Goal: Information Seeking & Learning: Learn about a topic

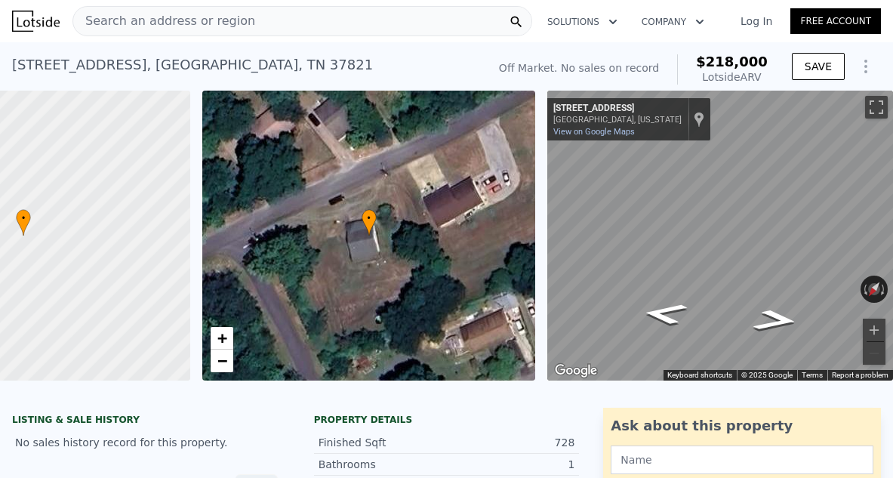
click at [104, 23] on span "Search an address or region" at bounding box center [164, 21] width 182 height 18
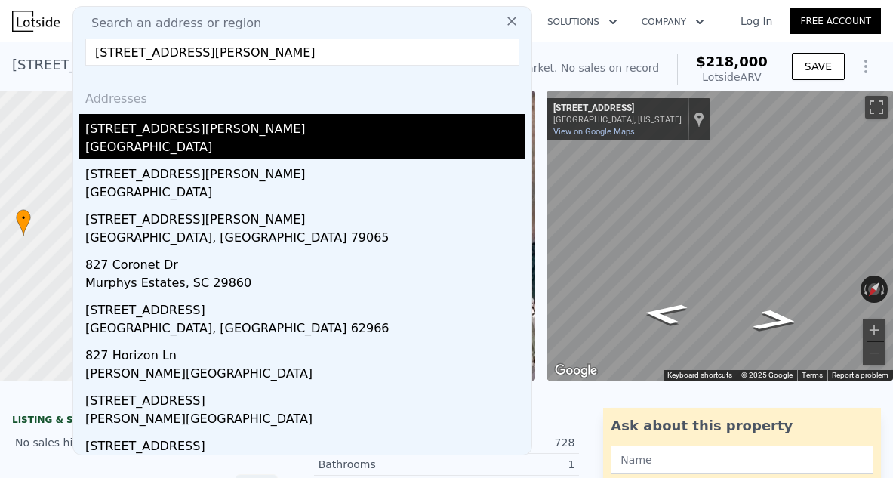
type input "[STREET_ADDRESS][PERSON_NAME]"
click at [99, 140] on div "[GEOGRAPHIC_DATA]" at bounding box center [305, 148] width 440 height 21
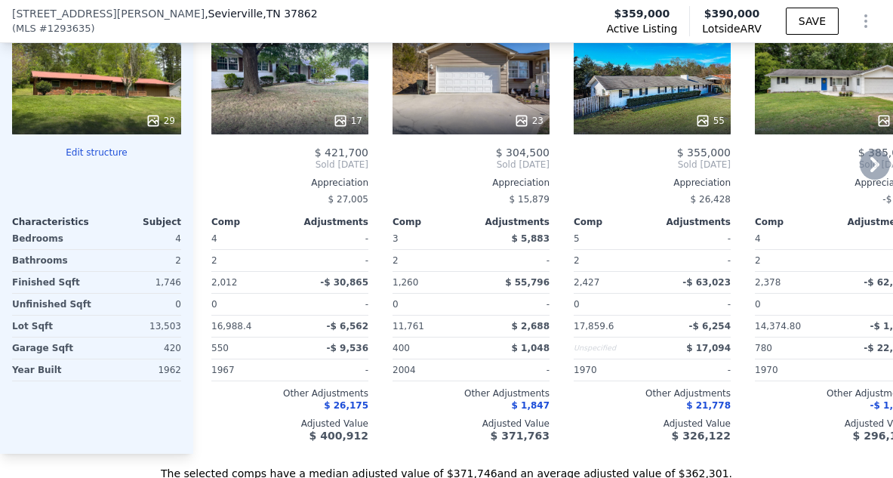
click at [345, 128] on icon at bounding box center [340, 120] width 15 height 15
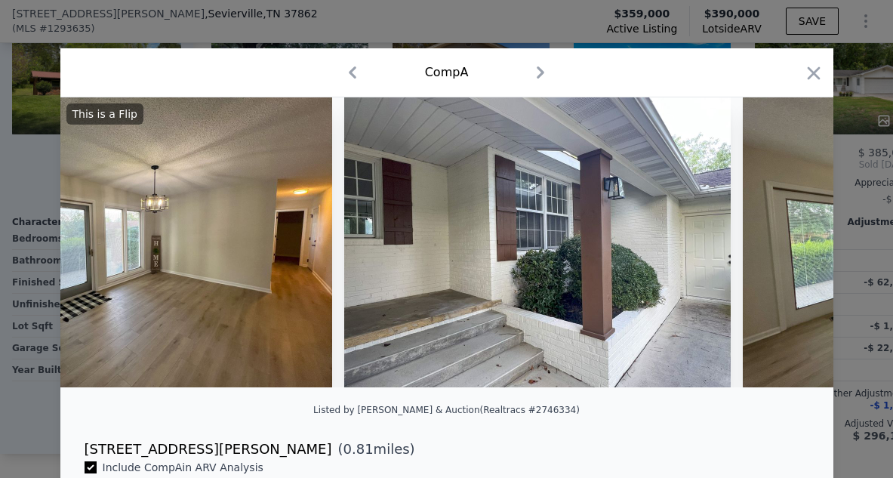
scroll to position [0, 1311]
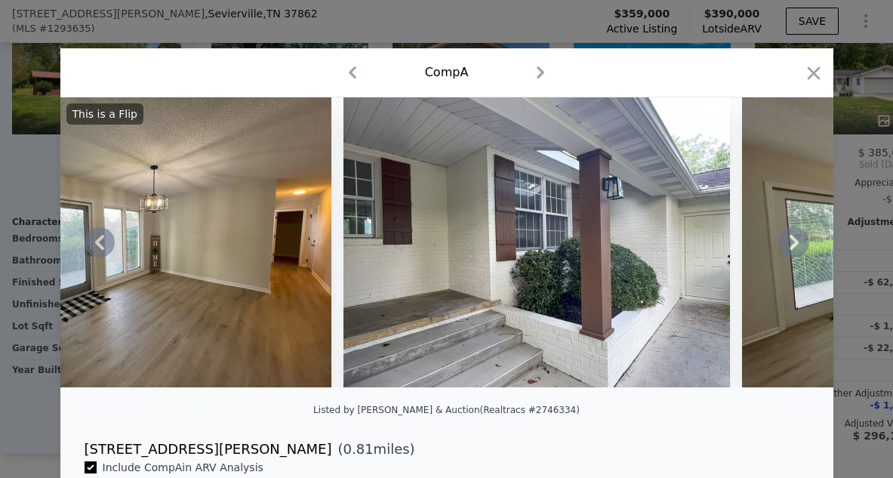
click at [798, 241] on icon at bounding box center [794, 242] width 30 height 30
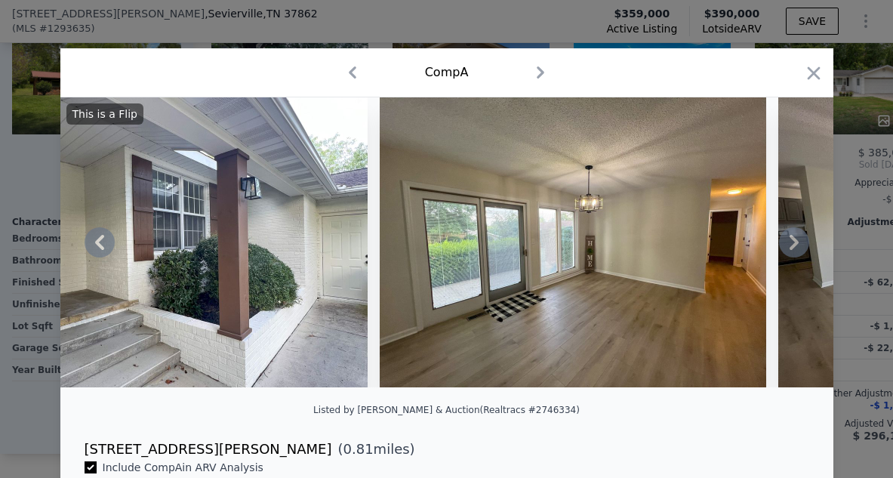
click at [798, 241] on icon at bounding box center [794, 242] width 30 height 30
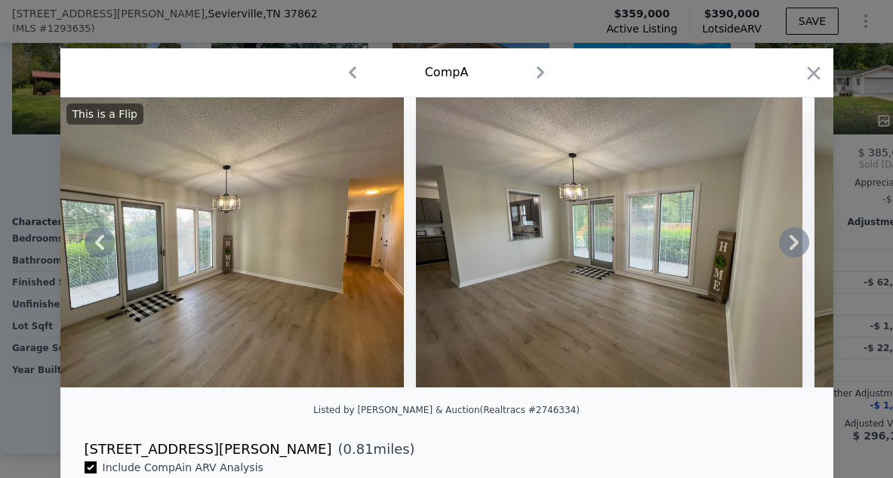
click at [798, 241] on icon at bounding box center [794, 242] width 30 height 30
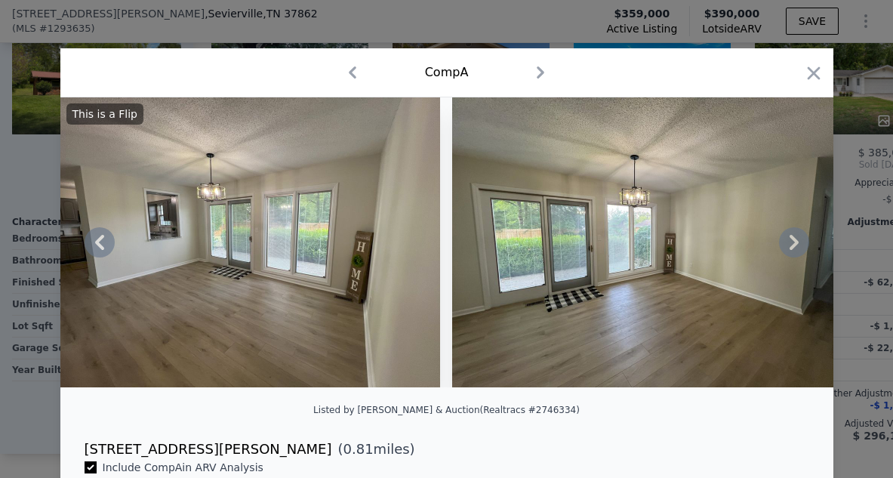
click at [798, 242] on icon at bounding box center [794, 242] width 9 height 15
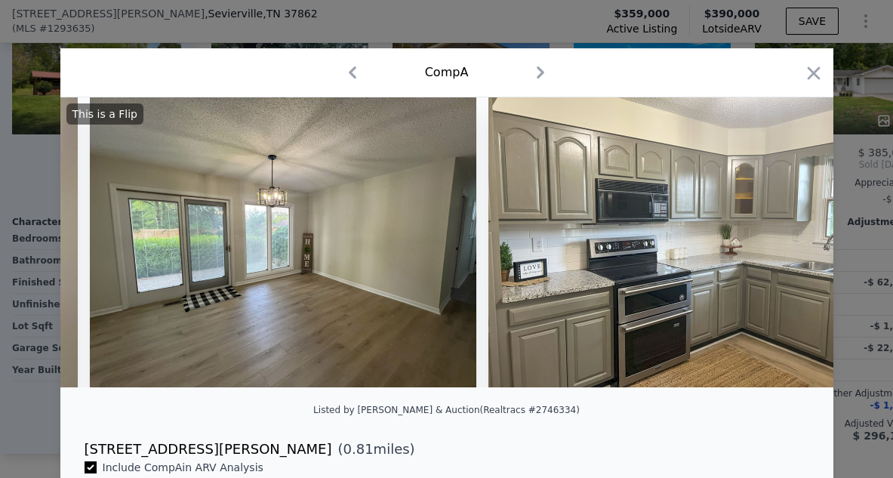
scroll to position [0, 2761]
click at [798, 242] on icon at bounding box center [794, 242] width 9 height 15
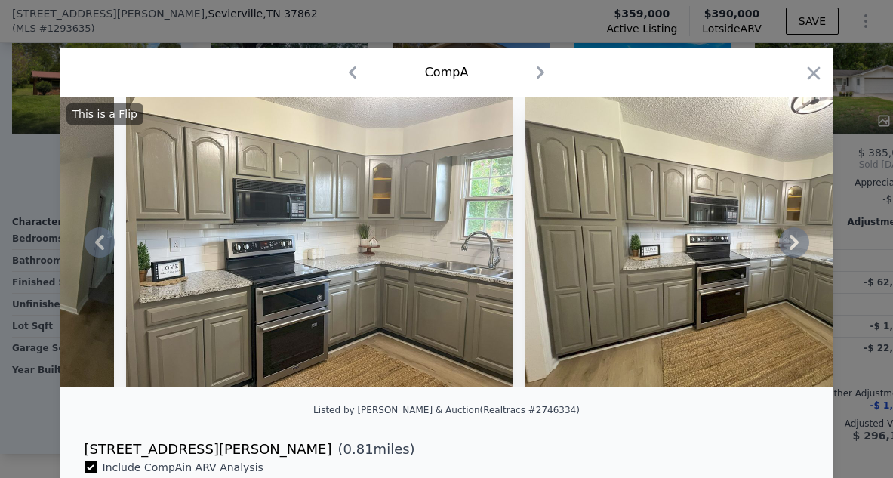
click at [798, 242] on icon at bounding box center [794, 242] width 9 height 15
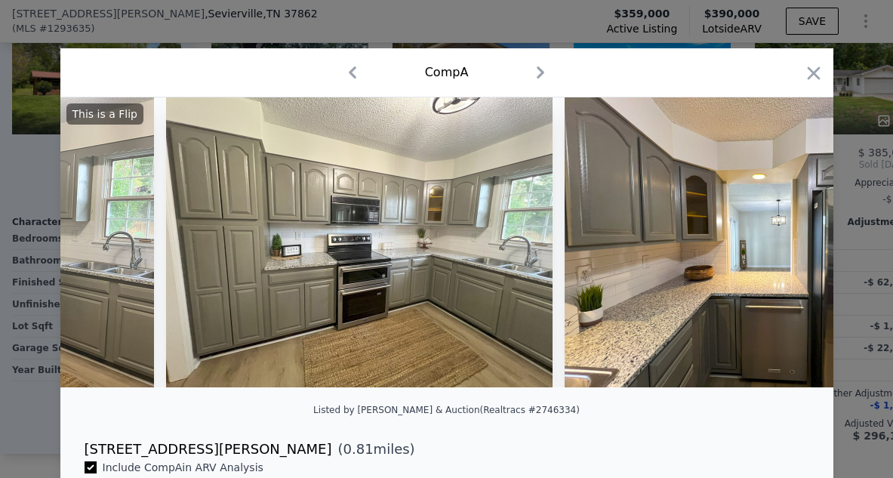
scroll to position [0, 3486]
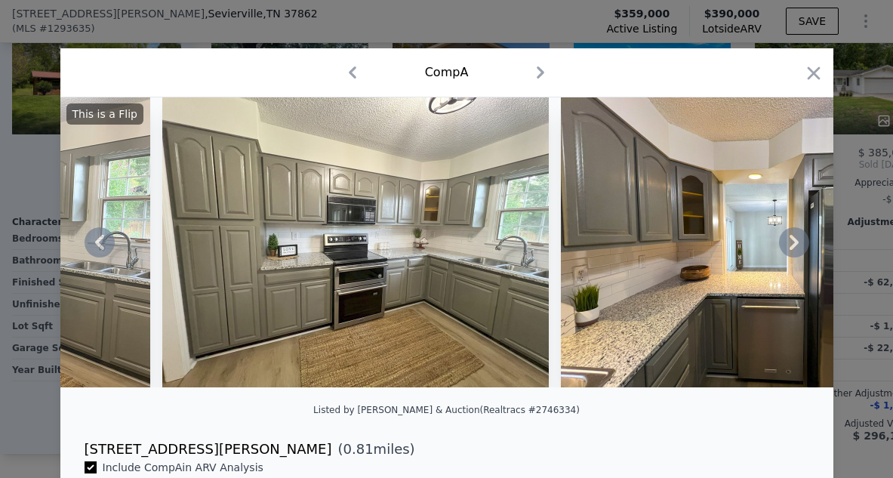
click at [798, 242] on div "This is a Flip" at bounding box center [446, 242] width 773 height 290
click at [791, 243] on icon at bounding box center [794, 242] width 30 height 30
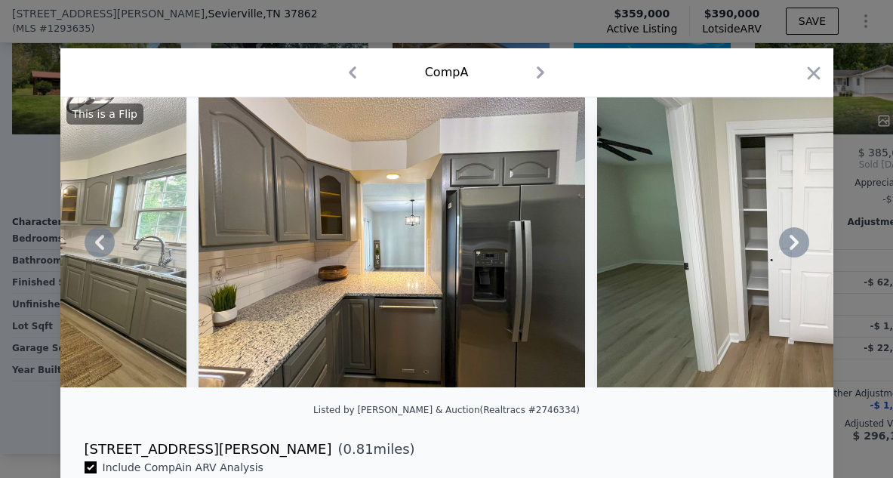
click at [791, 243] on icon at bounding box center [794, 242] width 30 height 30
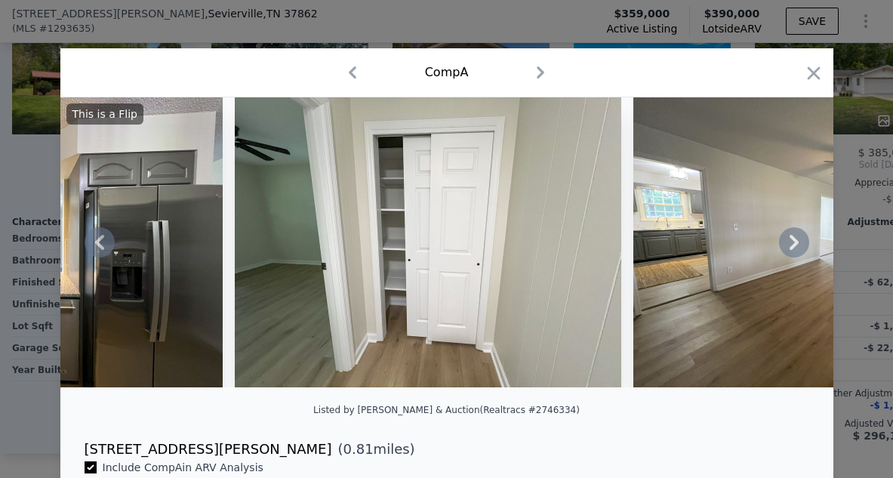
click at [791, 243] on icon at bounding box center [794, 242] width 30 height 30
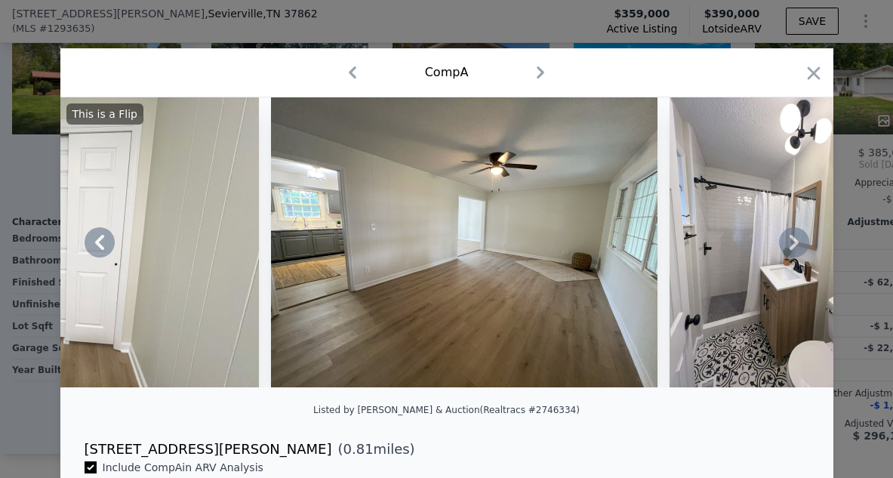
click at [791, 243] on div "This is a Flip" at bounding box center [446, 242] width 773 height 290
click at [793, 238] on icon at bounding box center [794, 242] width 9 height 15
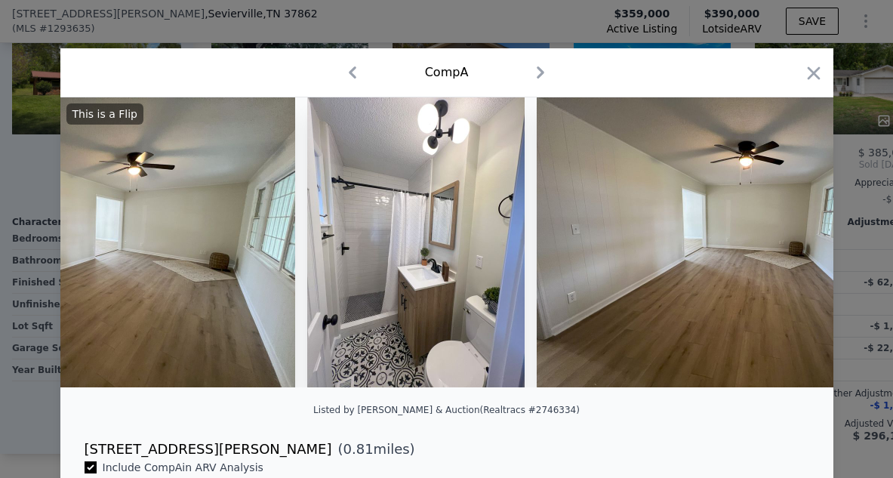
click at [793, 238] on div "This is a Flip" at bounding box center [446, 242] width 773 height 290
click at [793, 237] on icon at bounding box center [794, 242] width 9 height 15
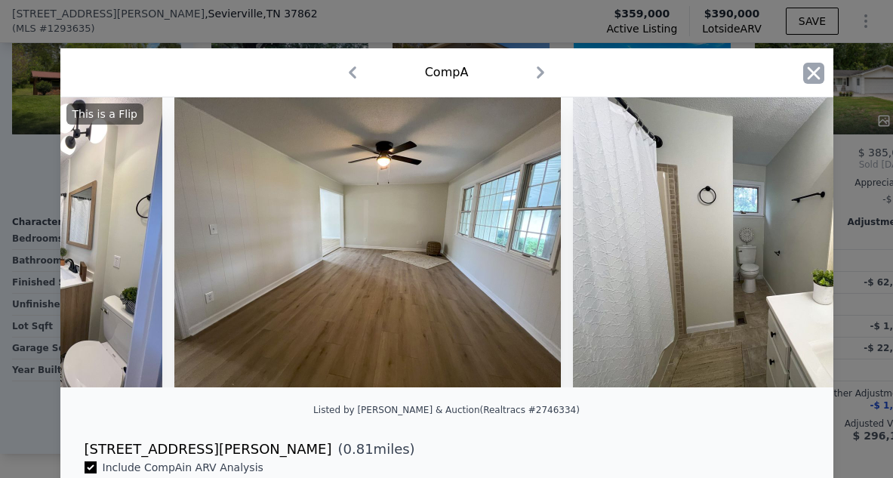
click at [815, 72] on icon "button" at bounding box center [813, 72] width 13 height 13
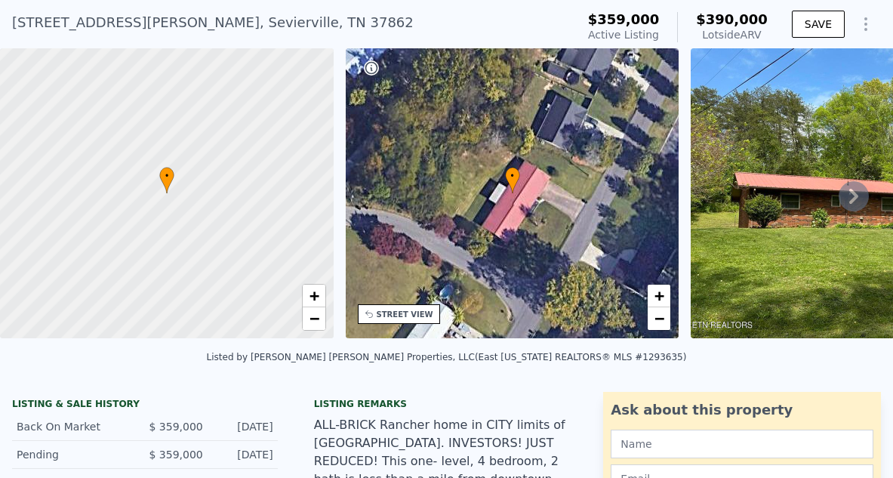
scroll to position [65, 0]
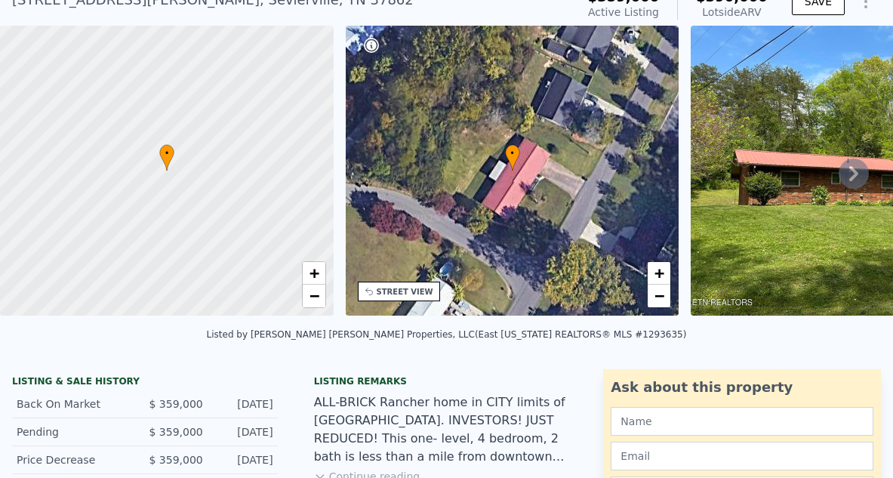
click at [855, 177] on icon at bounding box center [853, 173] width 9 height 15
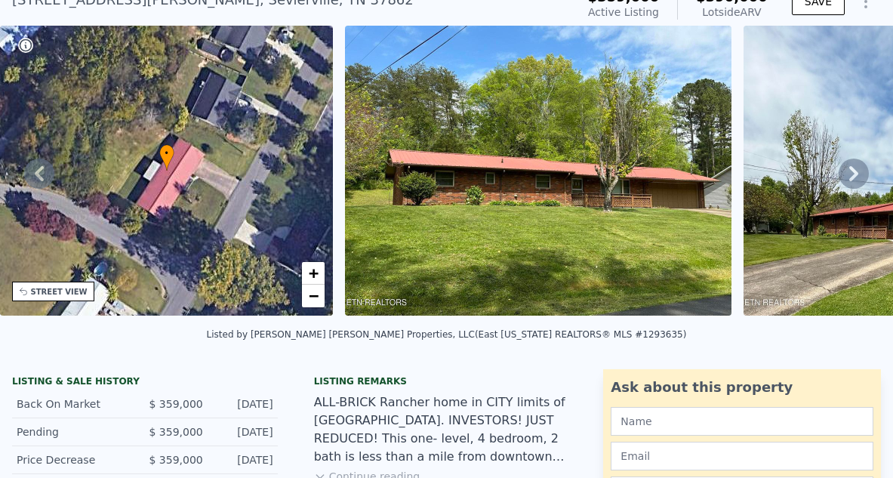
click at [855, 177] on icon at bounding box center [853, 173] width 9 height 15
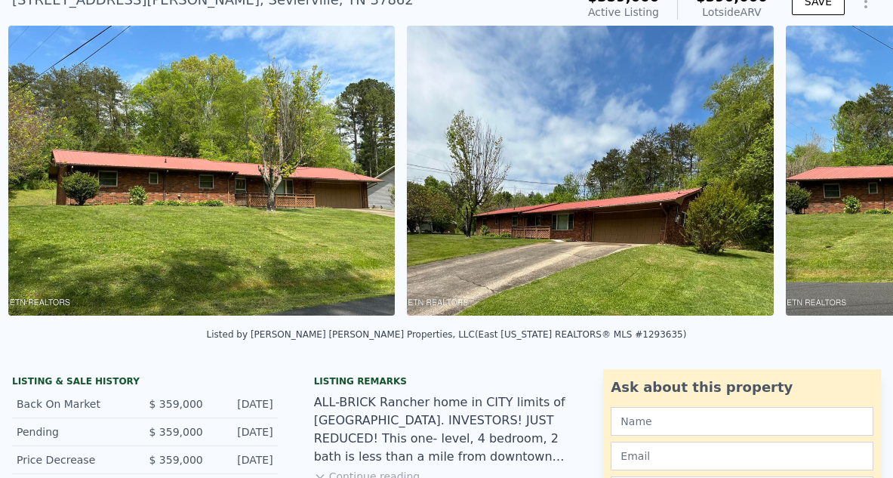
scroll to position [0, 691]
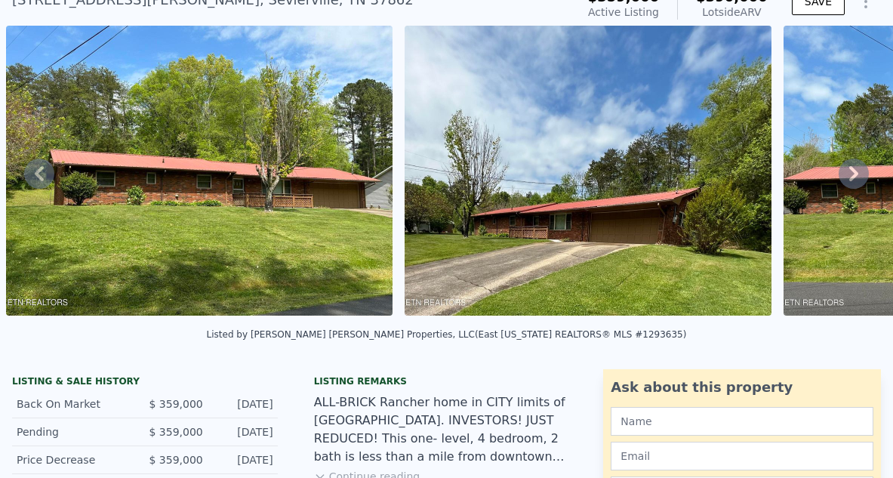
click at [855, 177] on icon at bounding box center [853, 173] width 9 height 15
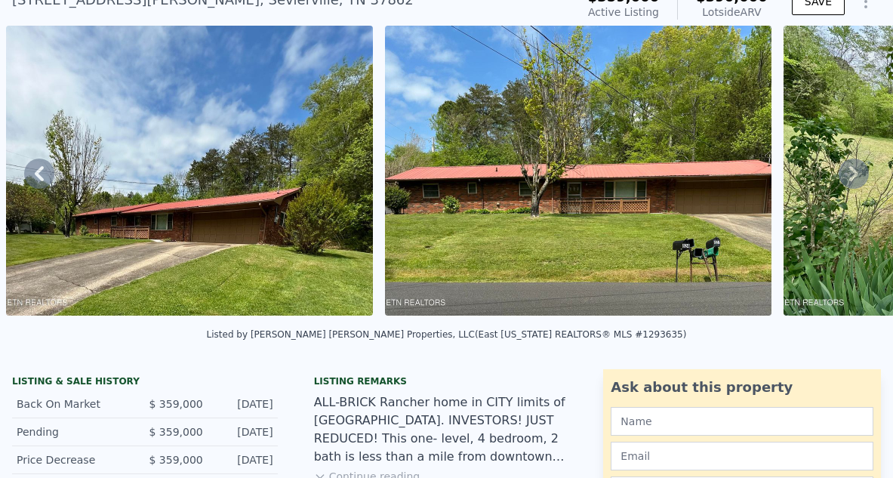
click at [855, 177] on icon at bounding box center [853, 173] width 9 height 15
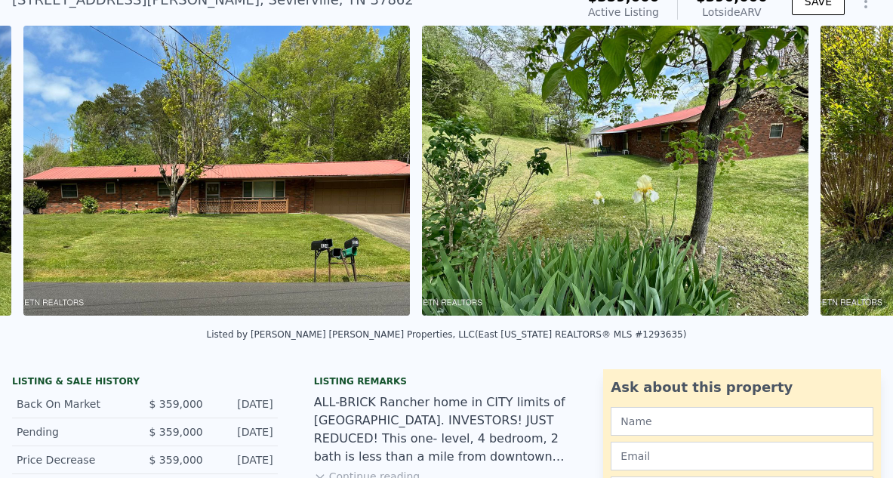
scroll to position [0, 1468]
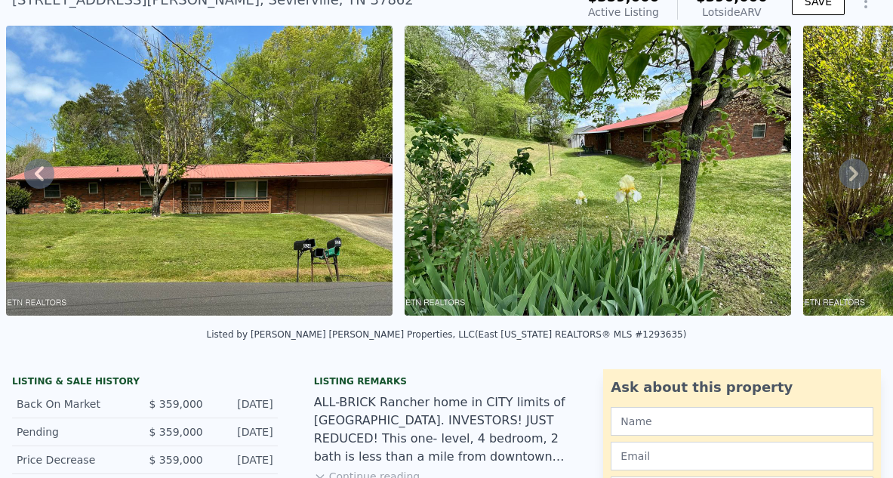
click at [855, 177] on icon at bounding box center [853, 173] width 9 height 15
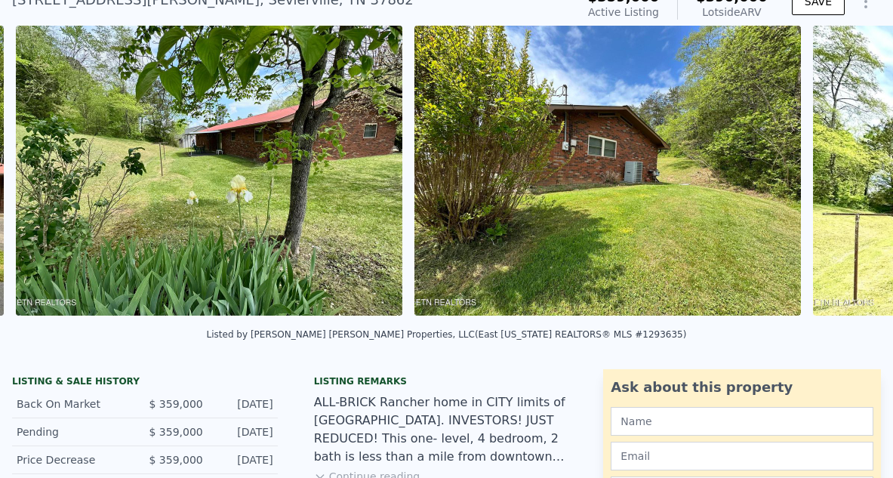
scroll to position [0, 1867]
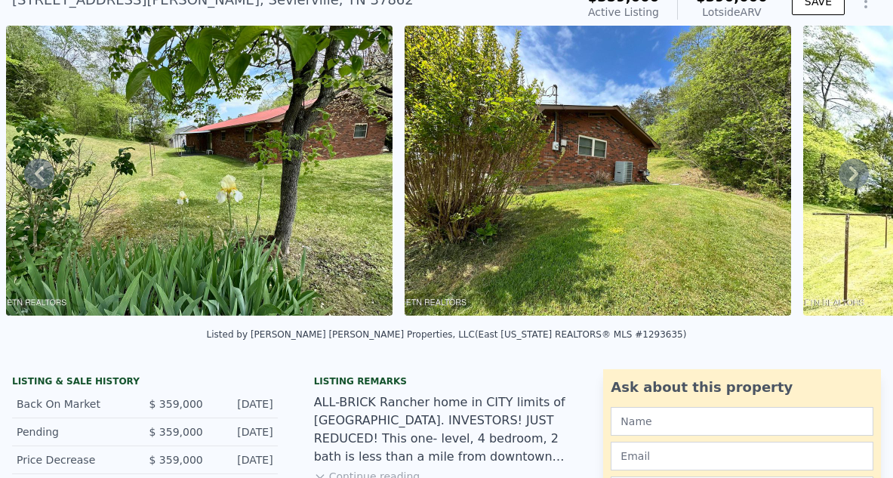
click at [855, 177] on icon at bounding box center [854, 174] width 30 height 30
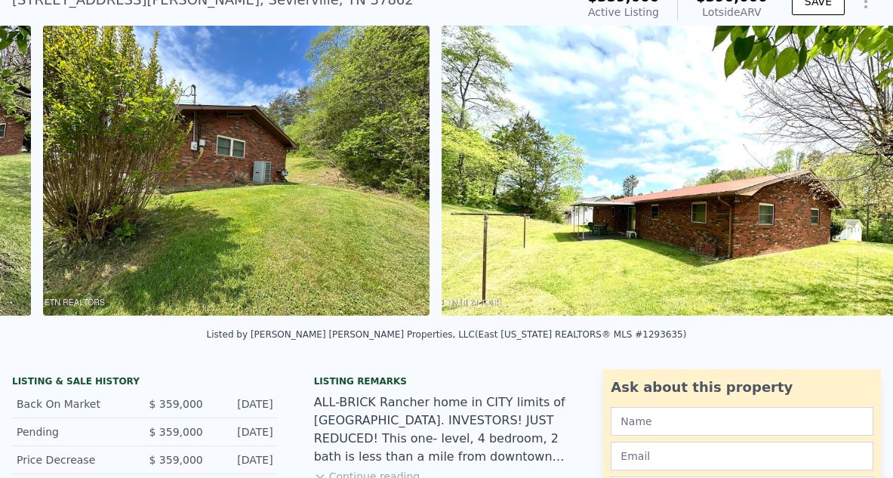
scroll to position [0, 2266]
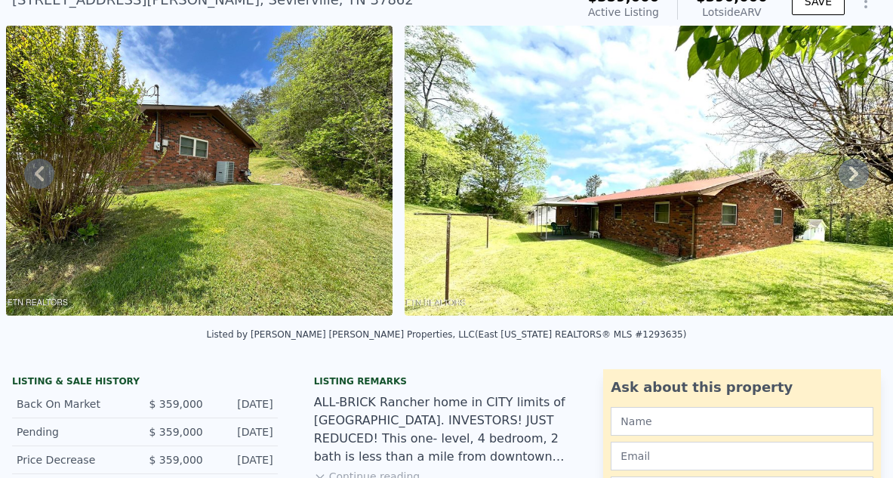
click at [855, 178] on icon at bounding box center [854, 174] width 30 height 30
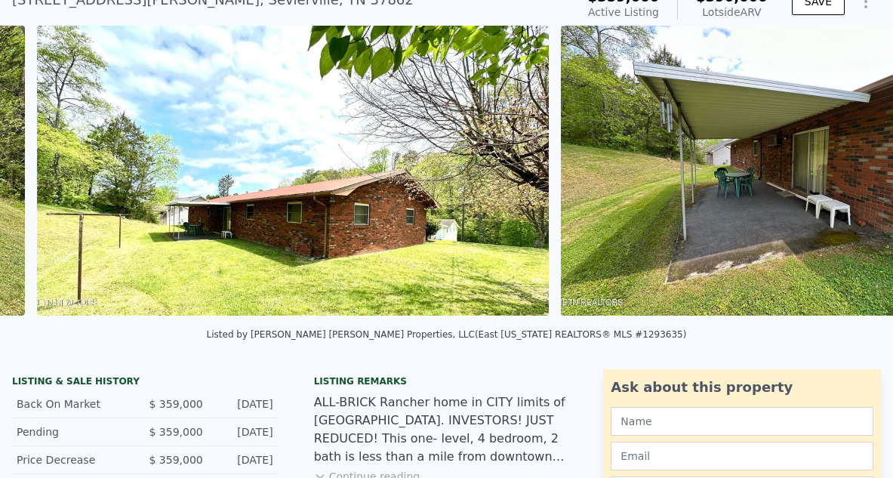
scroll to position [0, 2664]
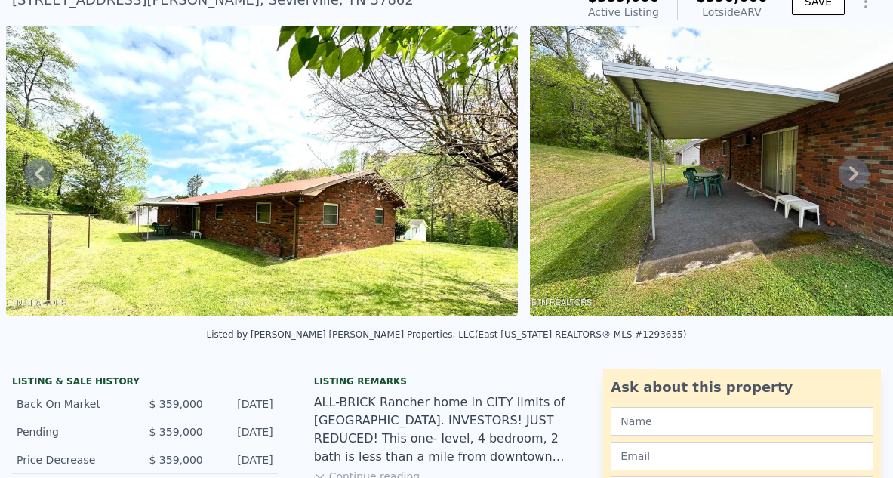
click at [855, 178] on icon at bounding box center [854, 174] width 30 height 30
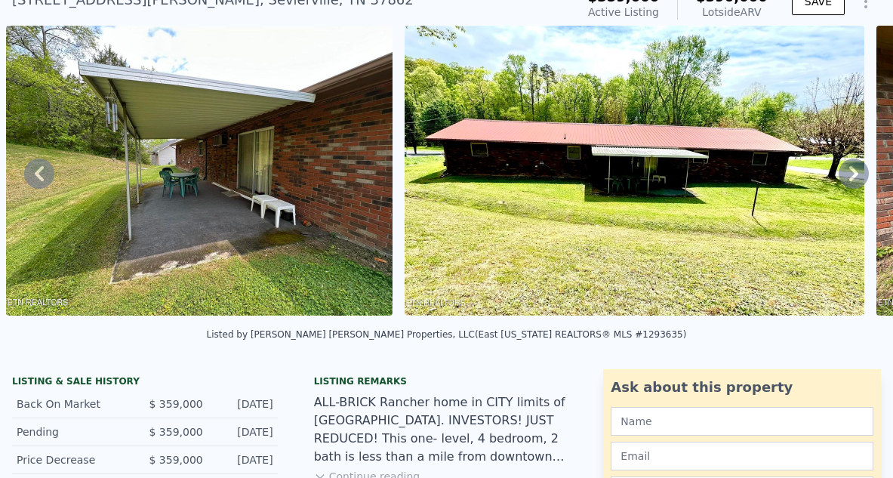
click at [855, 178] on icon at bounding box center [854, 174] width 30 height 30
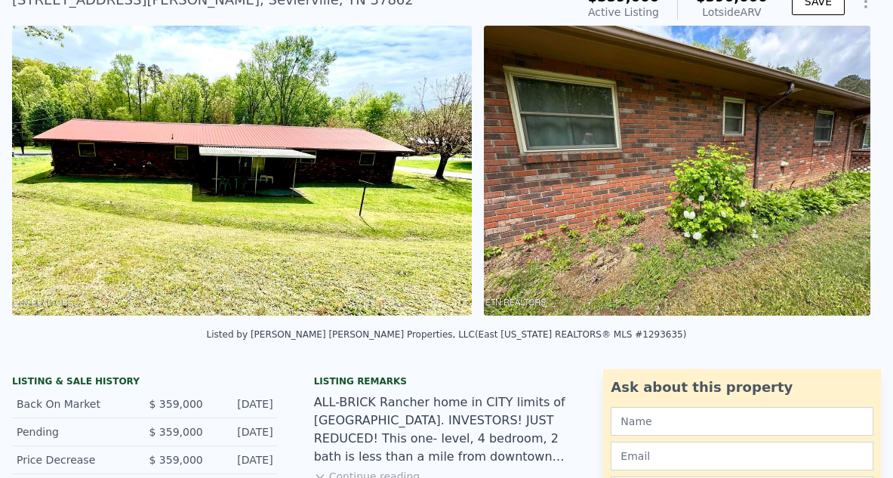
scroll to position [0, 3587]
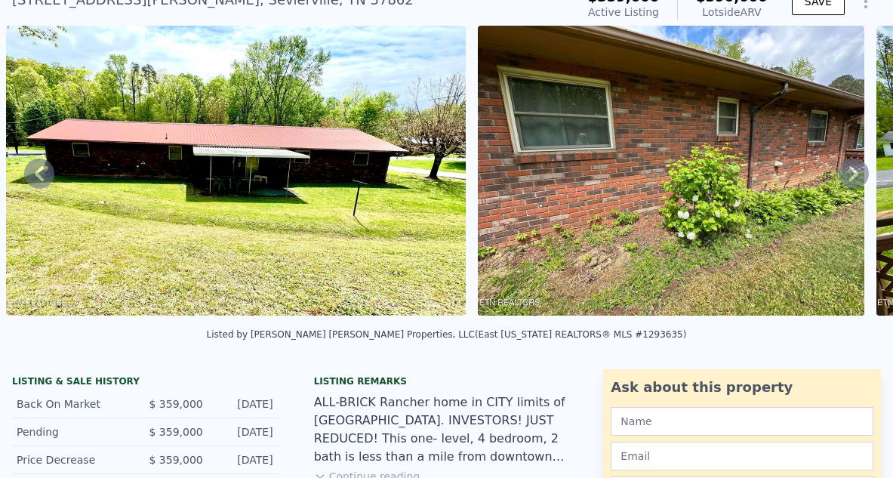
click at [855, 178] on icon at bounding box center [854, 174] width 30 height 30
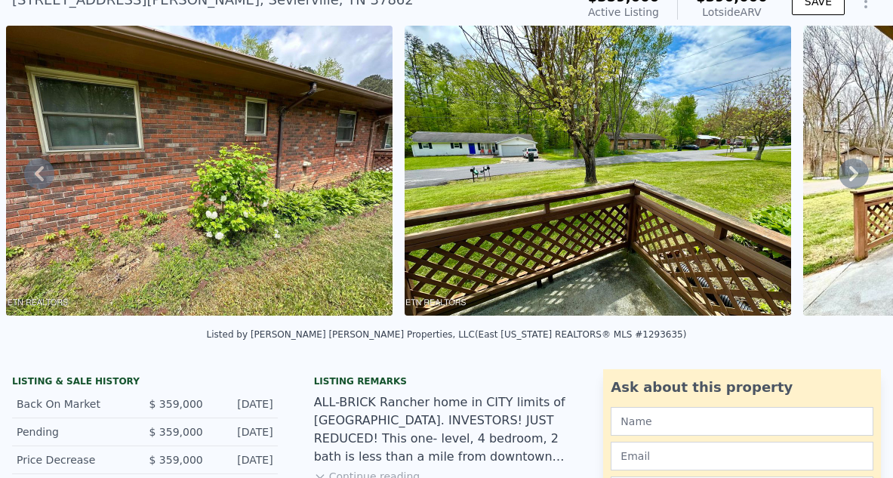
click at [855, 178] on icon at bounding box center [854, 174] width 30 height 30
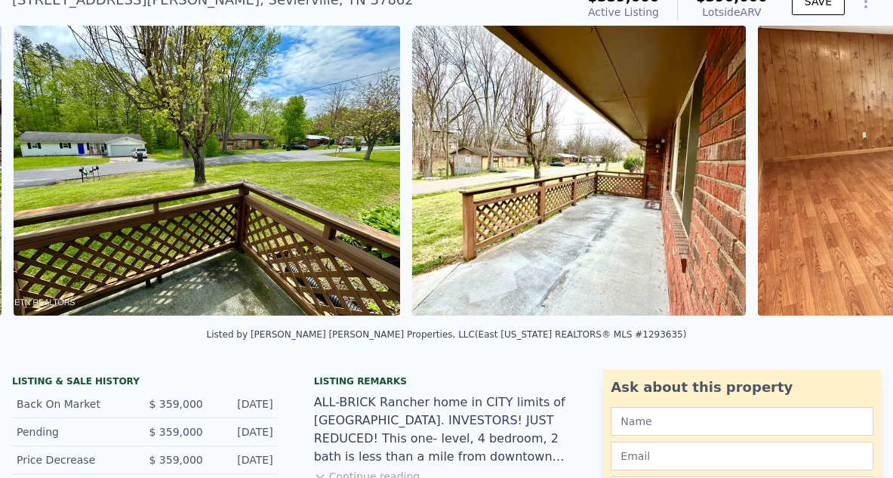
scroll to position [0, 4457]
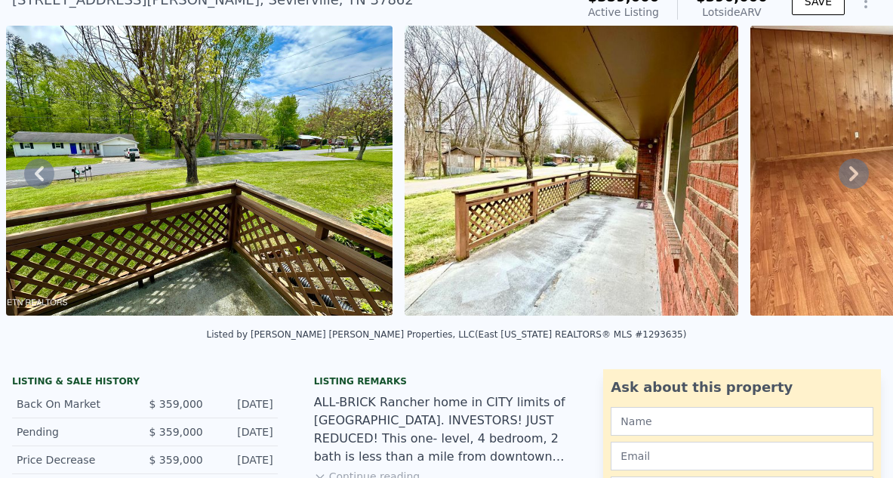
click at [855, 178] on icon at bounding box center [854, 174] width 30 height 30
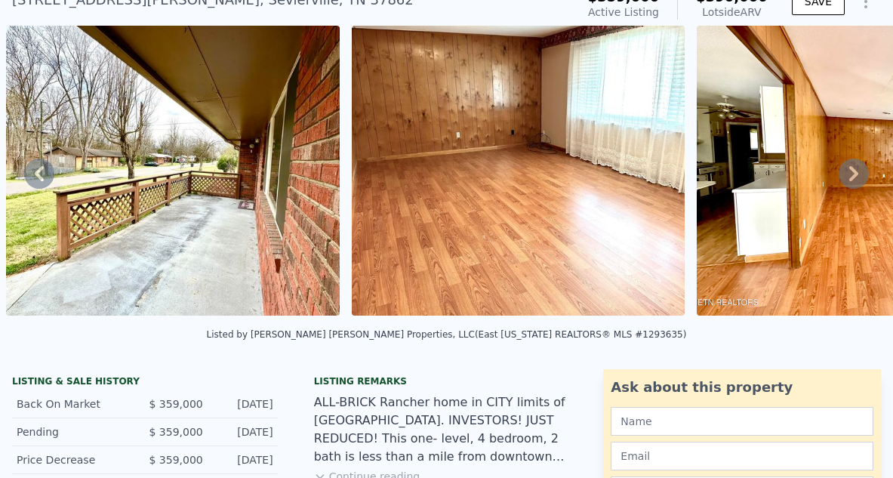
click at [855, 178] on icon at bounding box center [854, 174] width 30 height 30
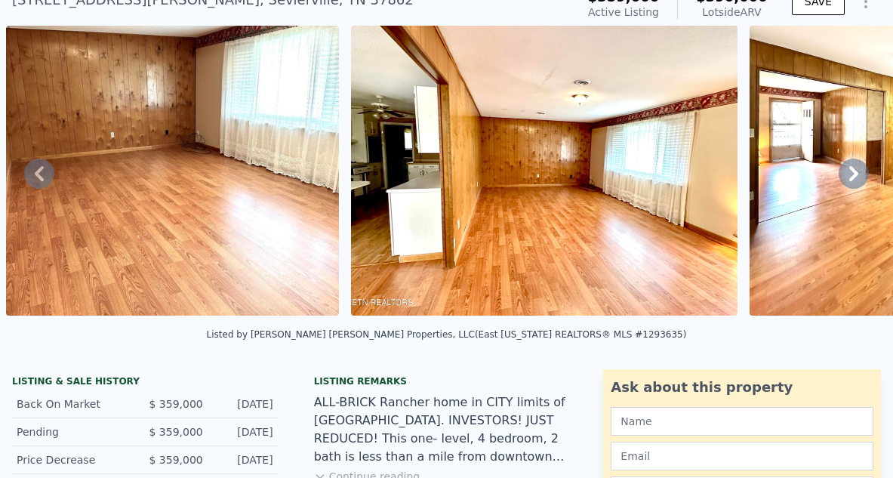
click at [855, 178] on icon at bounding box center [854, 174] width 30 height 30
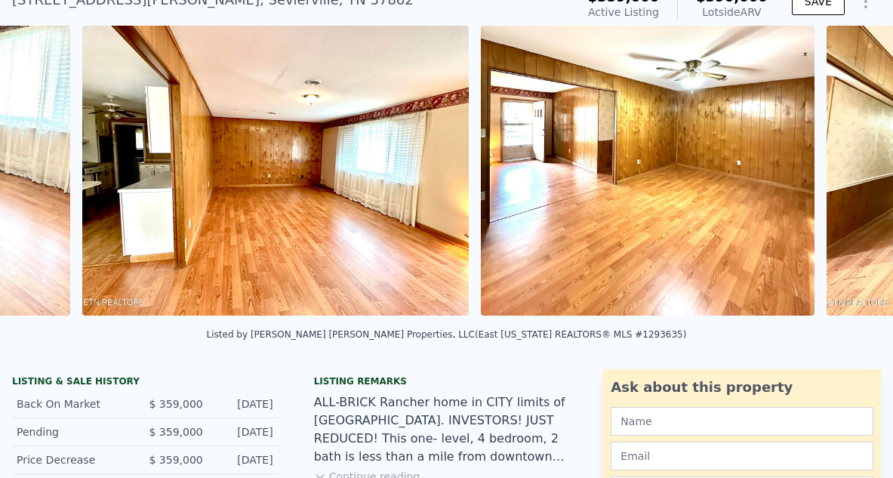
scroll to position [0, 5547]
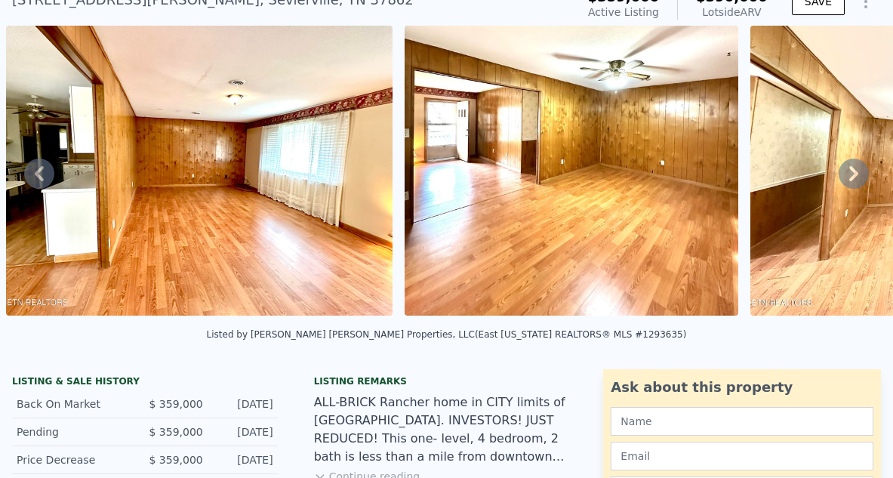
click at [855, 178] on icon at bounding box center [854, 174] width 30 height 30
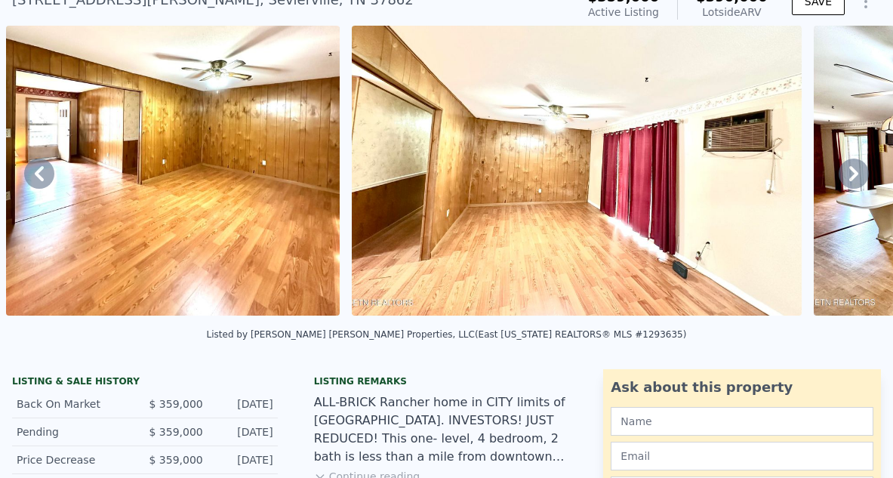
click at [855, 178] on icon at bounding box center [854, 174] width 30 height 30
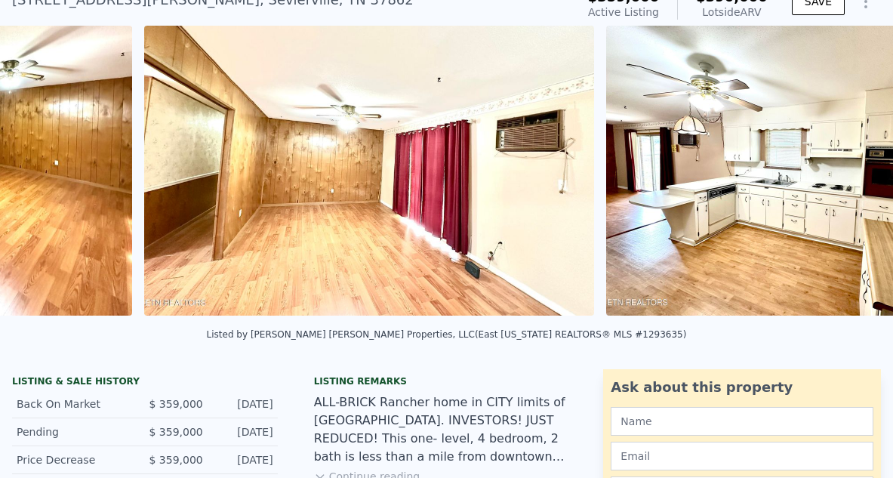
scroll to position [0, 6291]
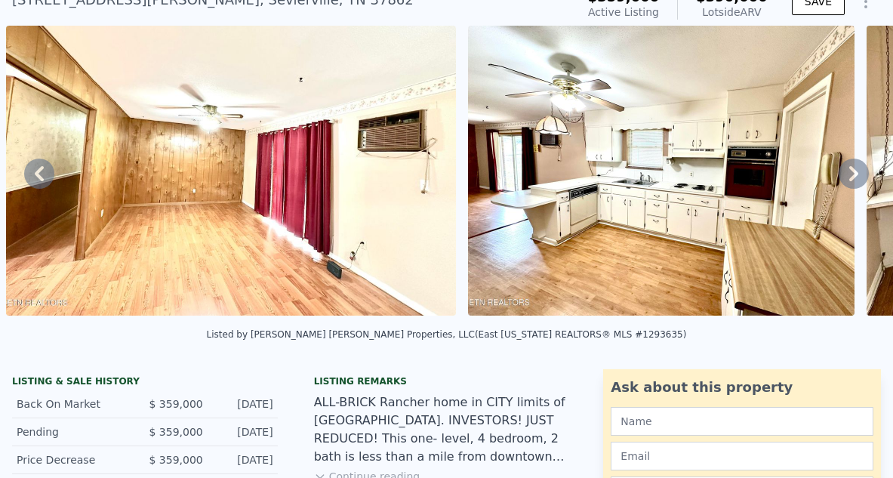
click at [855, 179] on icon at bounding box center [854, 174] width 30 height 30
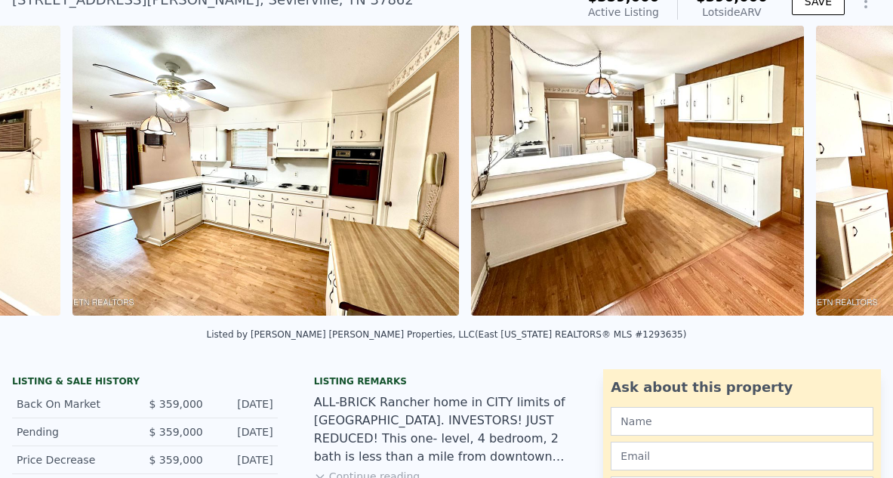
scroll to position [0, 6753]
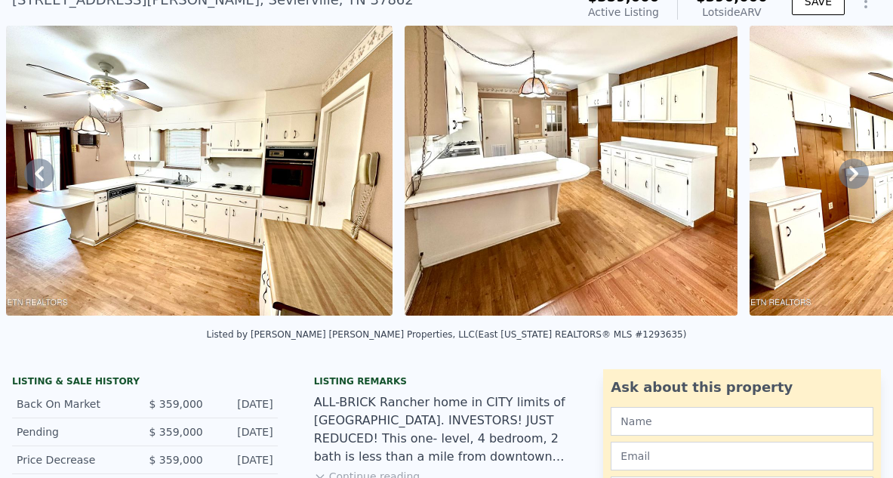
click at [855, 179] on icon at bounding box center [854, 174] width 30 height 30
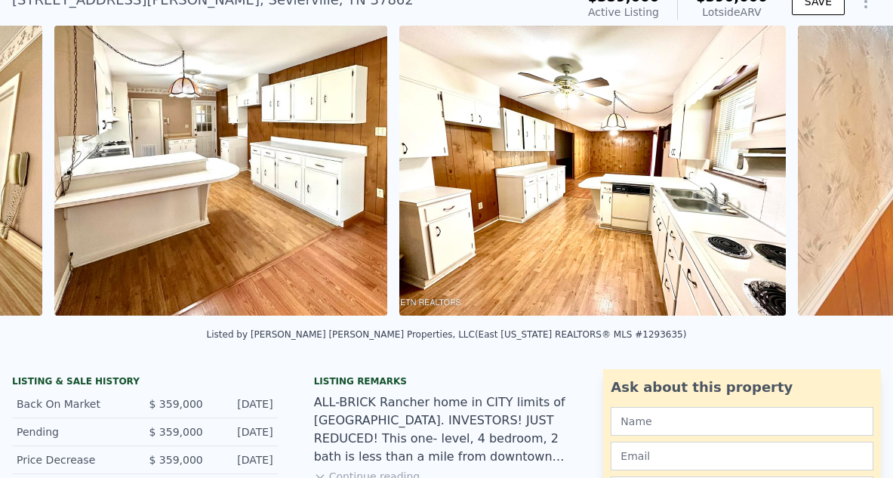
scroll to position [0, 7152]
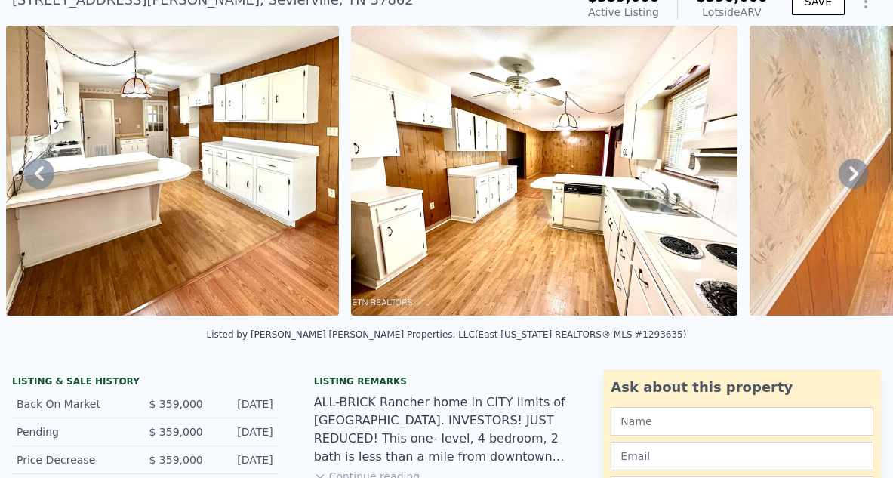
click at [855, 179] on icon at bounding box center [854, 174] width 30 height 30
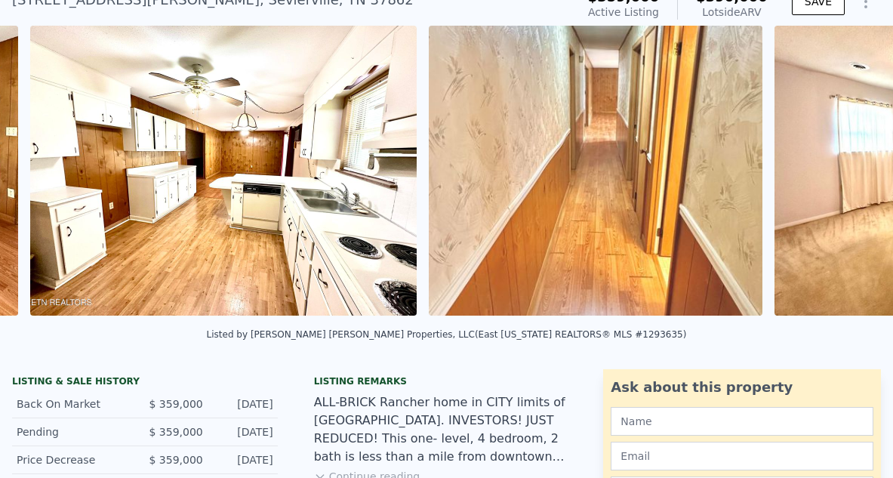
scroll to position [0, 7497]
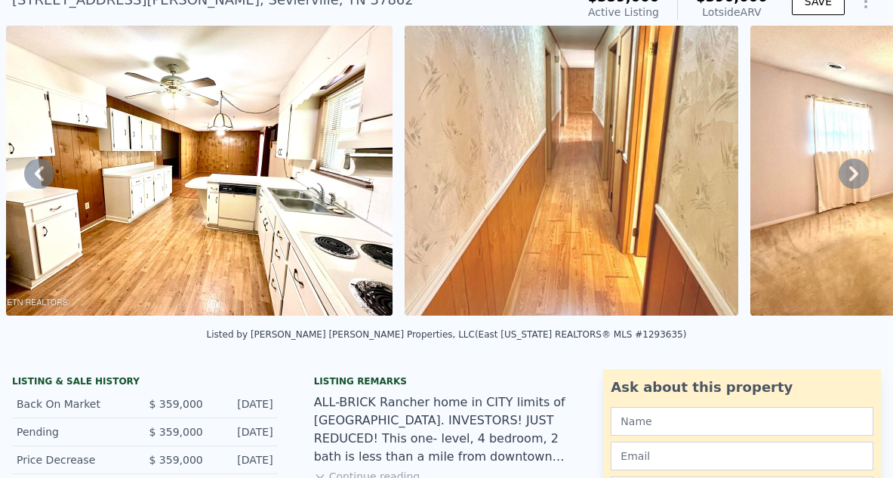
click at [855, 179] on icon at bounding box center [854, 174] width 30 height 30
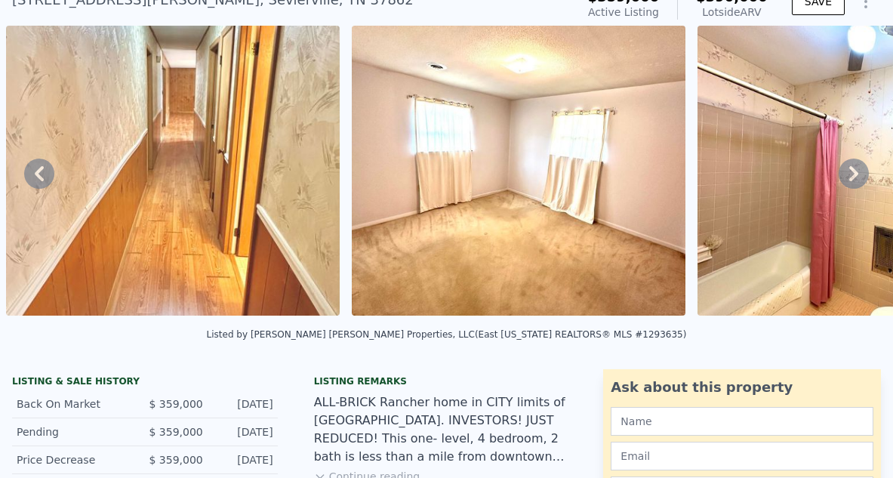
click at [855, 179] on icon at bounding box center [854, 174] width 30 height 30
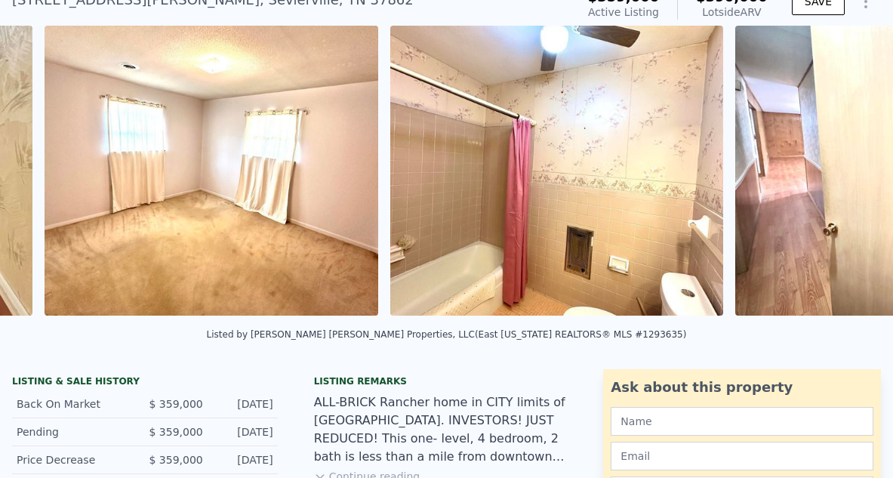
scroll to position [0, 8242]
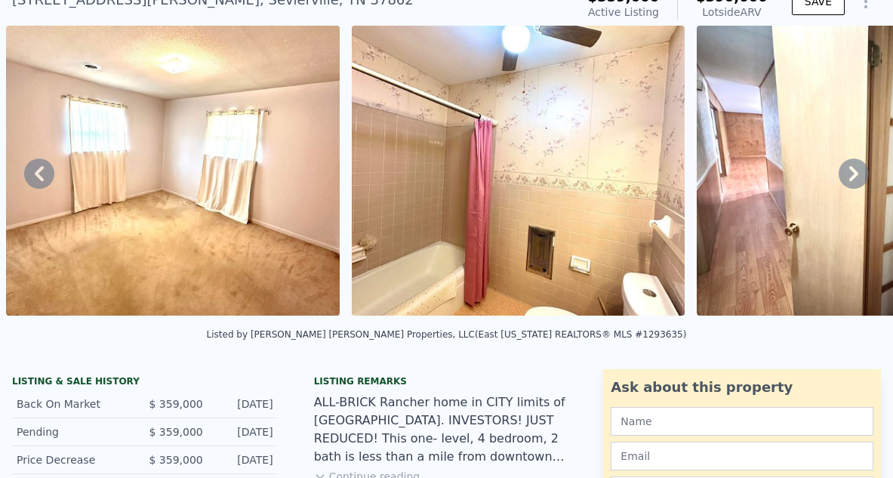
click at [855, 179] on icon at bounding box center [854, 174] width 30 height 30
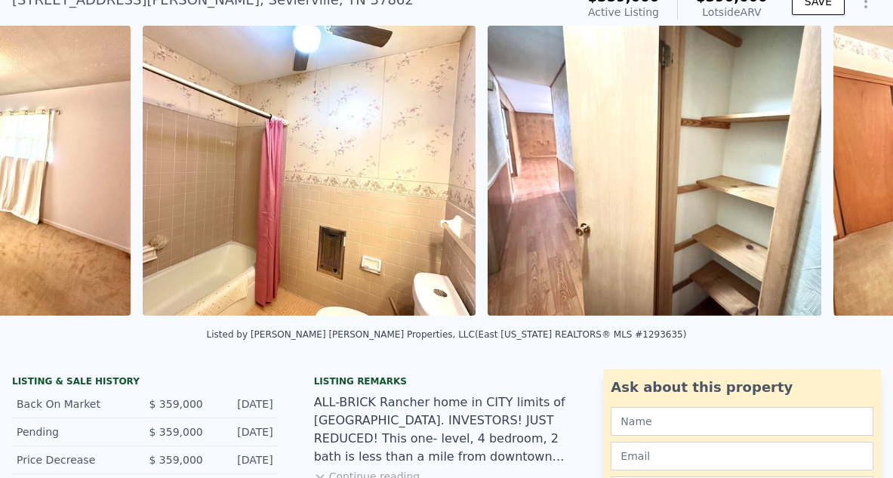
scroll to position [0, 8587]
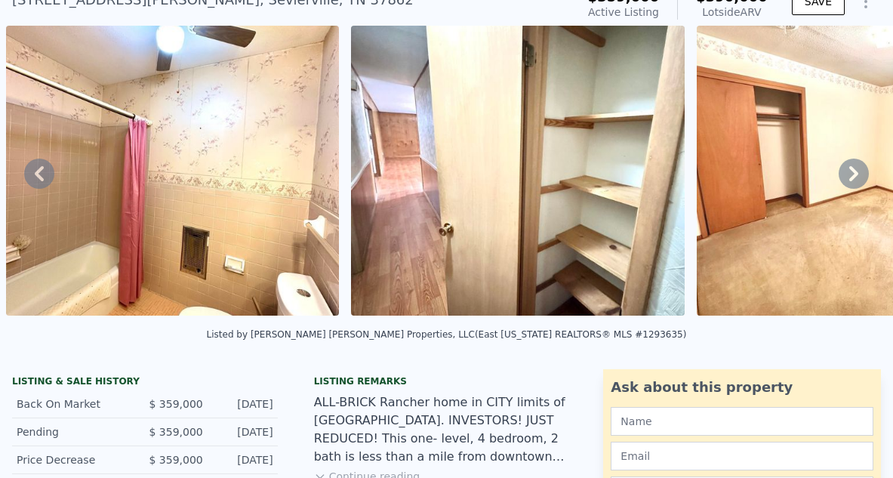
click at [855, 179] on icon at bounding box center [854, 174] width 30 height 30
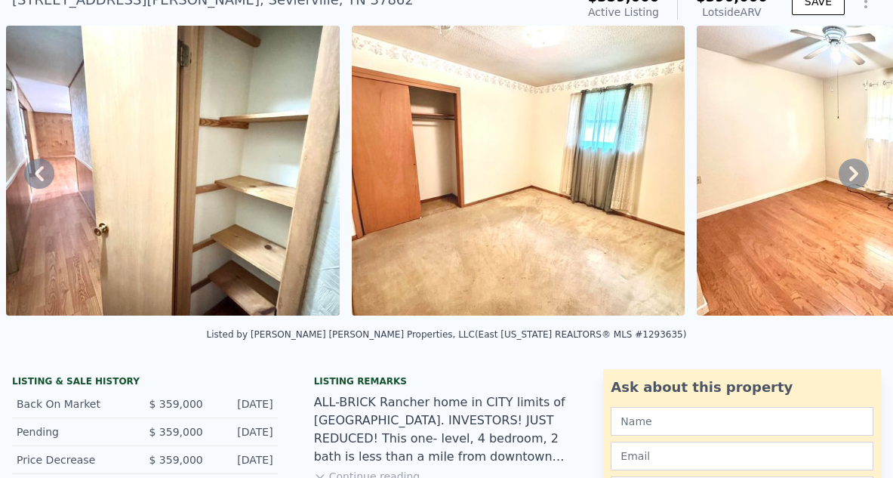
click at [855, 179] on icon at bounding box center [854, 174] width 30 height 30
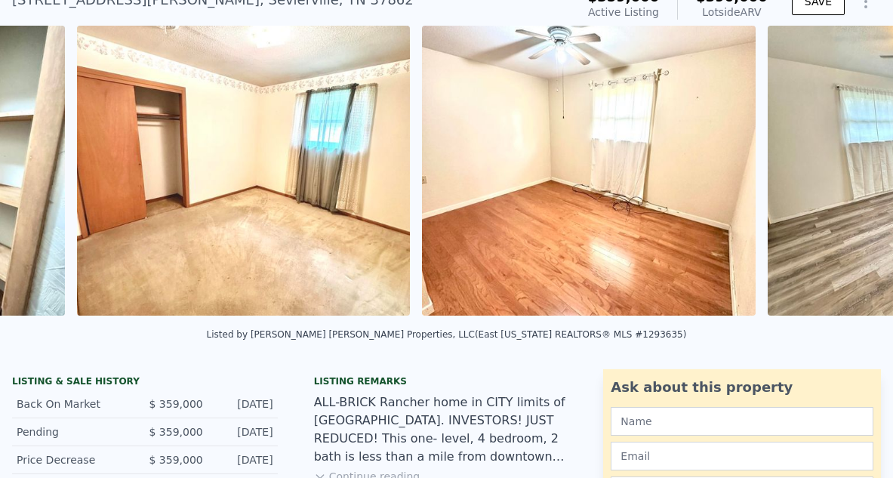
scroll to position [0, 9278]
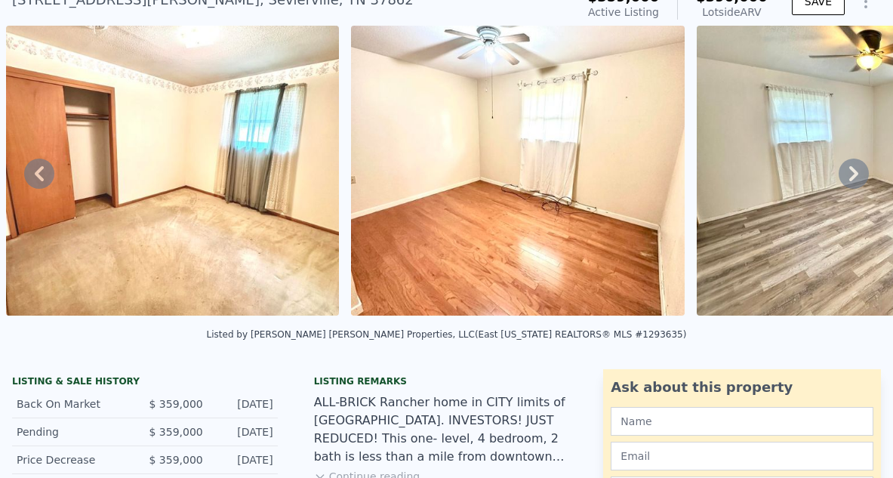
click at [855, 179] on div "• + − • + − STREET VIEW ← Move left → Move right ↑ Move up ↓ Move down + Zoom i…" at bounding box center [446, 173] width 893 height 295
click at [855, 179] on icon at bounding box center [854, 174] width 30 height 30
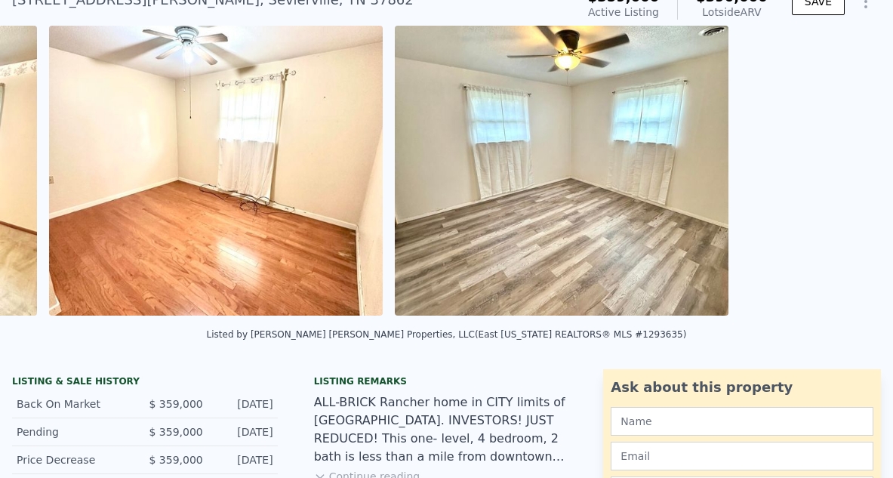
scroll to position [0, 9623]
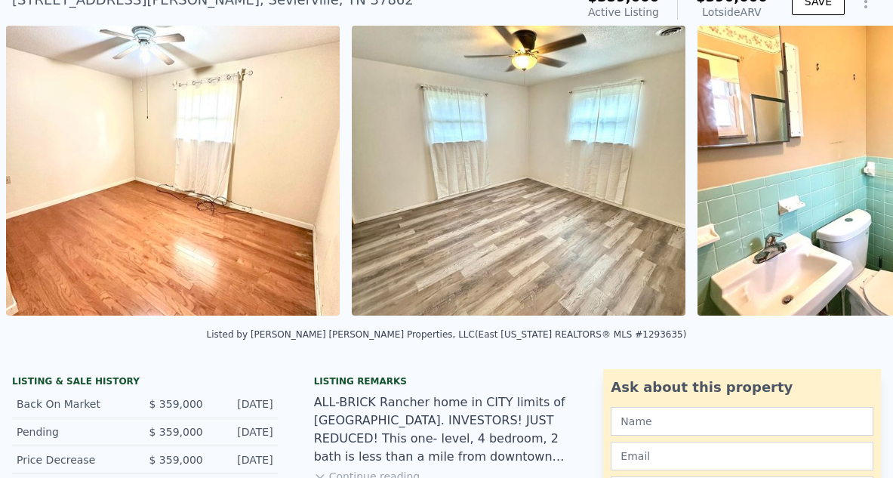
click at [855, 180] on div "• + − • + − STREET VIEW ← Move left → Move right ↑ Move up ↓ Move down + Zoom i…" at bounding box center [446, 173] width 893 height 295
click at [855, 180] on icon at bounding box center [854, 174] width 30 height 30
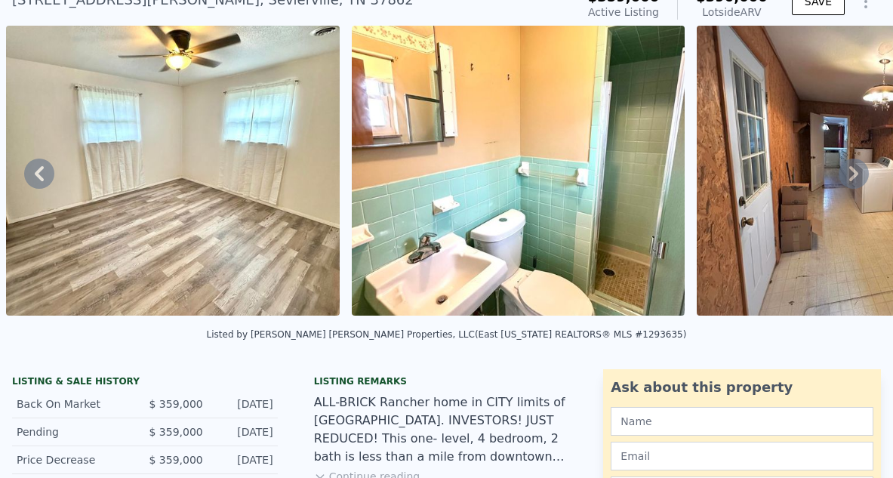
click at [855, 180] on icon at bounding box center [854, 174] width 30 height 30
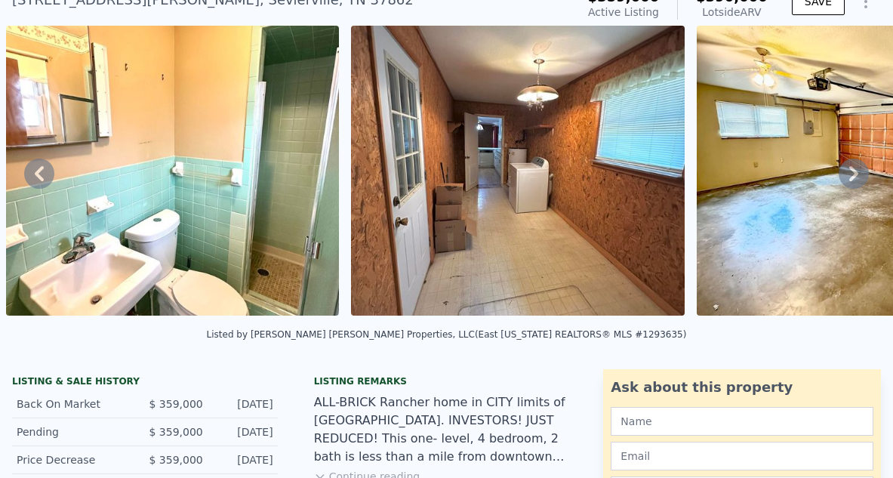
click at [855, 180] on icon at bounding box center [854, 174] width 30 height 30
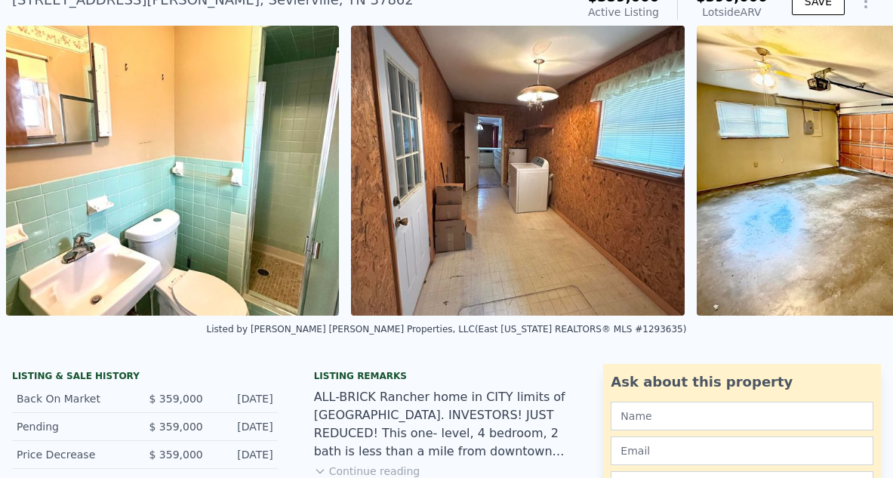
scroll to position [0, 10660]
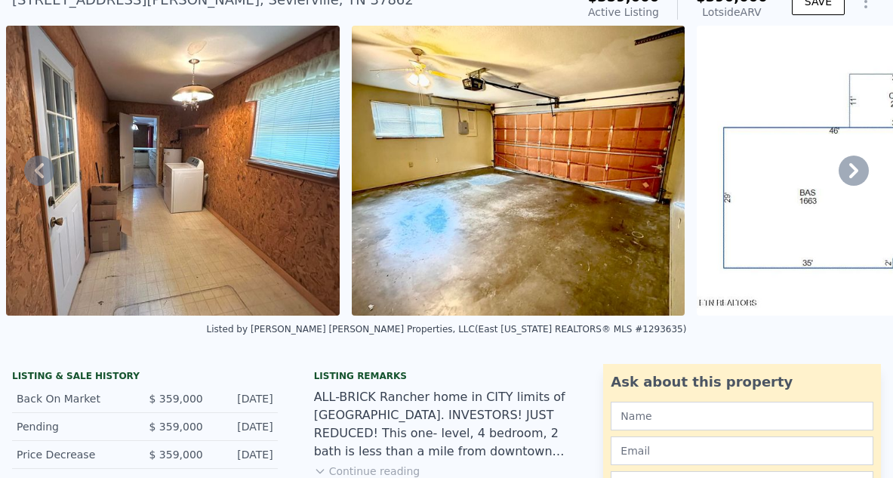
click at [855, 180] on icon at bounding box center [854, 171] width 30 height 30
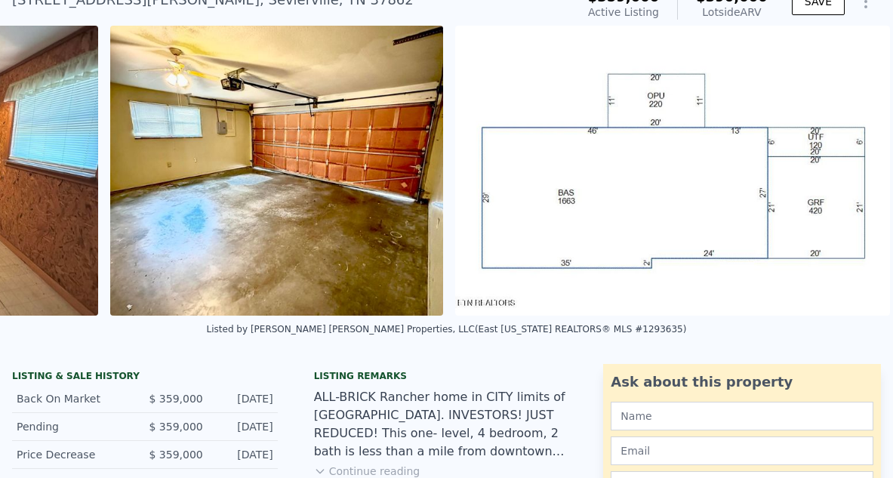
scroll to position [0, 10904]
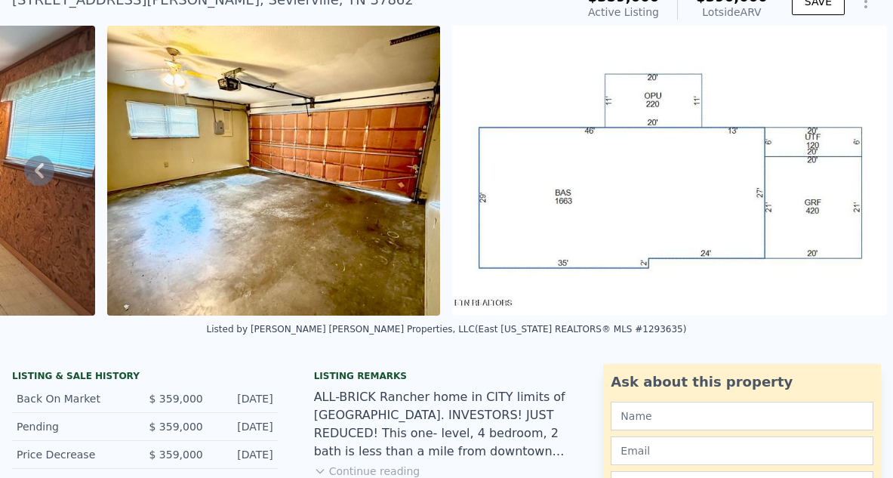
click at [855, 180] on img at bounding box center [669, 171] width 435 height 290
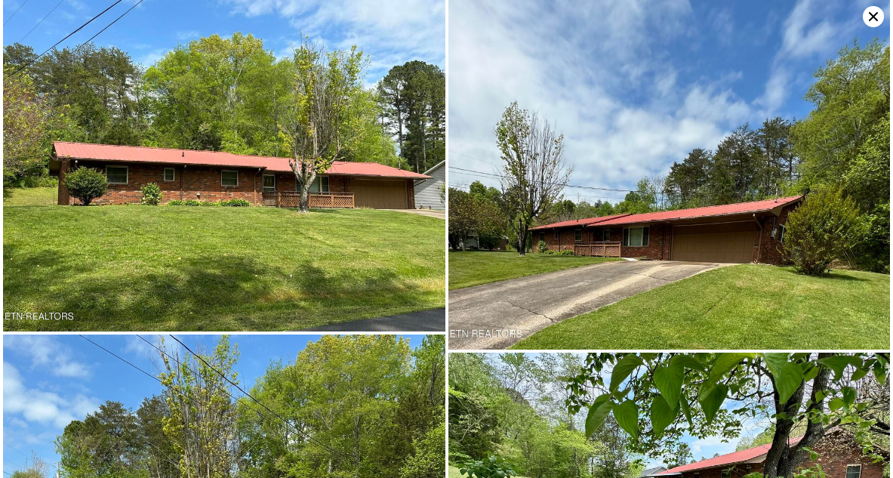
scroll to position [6094, 0]
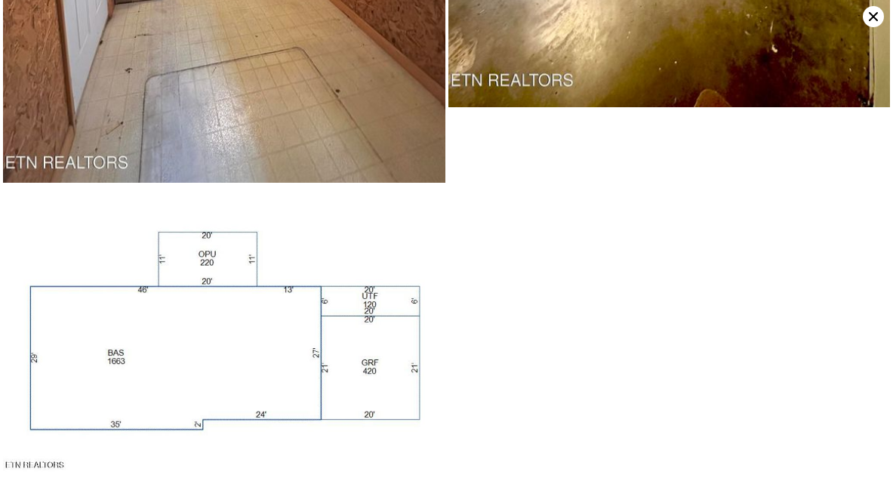
click at [874, 17] on icon at bounding box center [873, 16] width 9 height 9
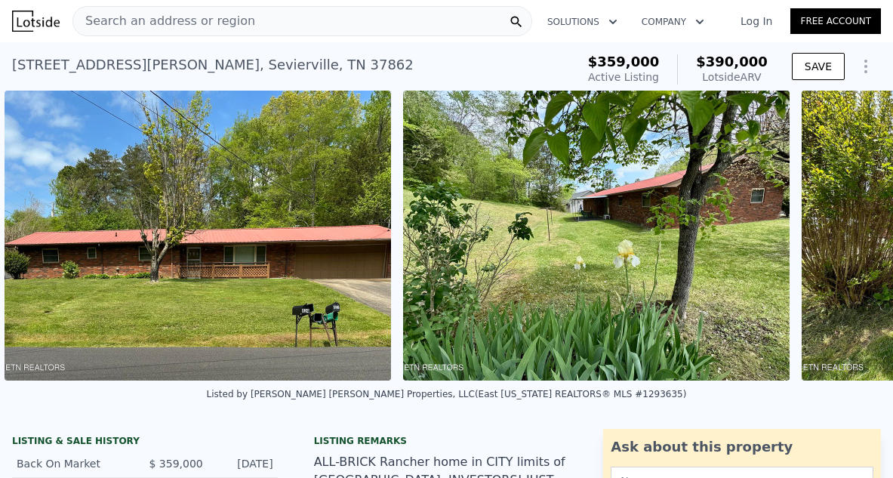
scroll to position [0, 0]
